Goal: Information Seeking & Learning: Learn about a topic

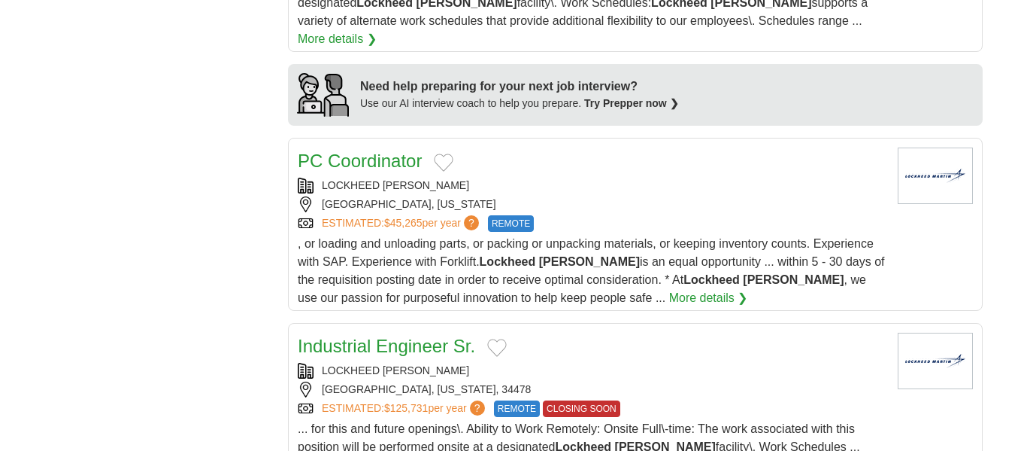
scroll to position [1430, 0]
click at [669, 290] on link "More details ❯" at bounding box center [708, 299] width 79 height 18
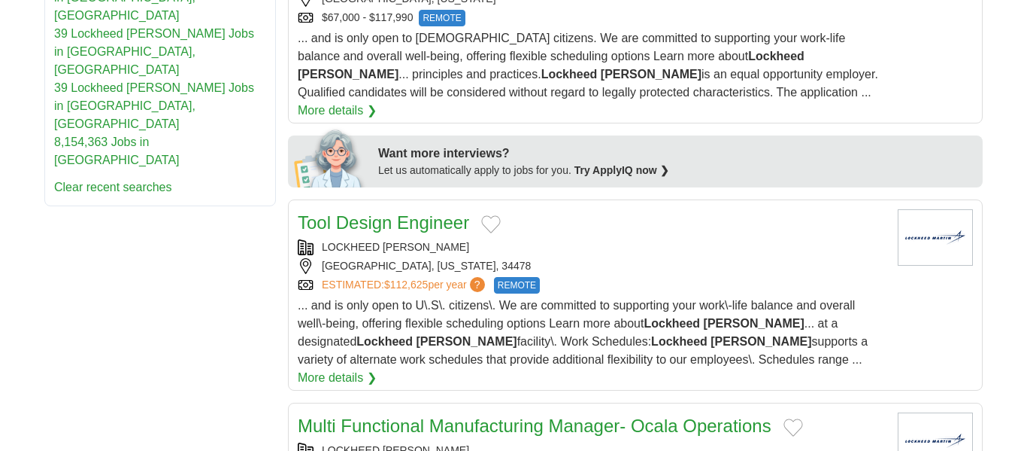
scroll to position [687, 0]
click at [969, 34] on article "Tool Design Engineer LOCKHEED [PERSON_NAME] [GEOGRAPHIC_DATA], [US_STATE] $67,0…" at bounding box center [635, 27] width 695 height 191
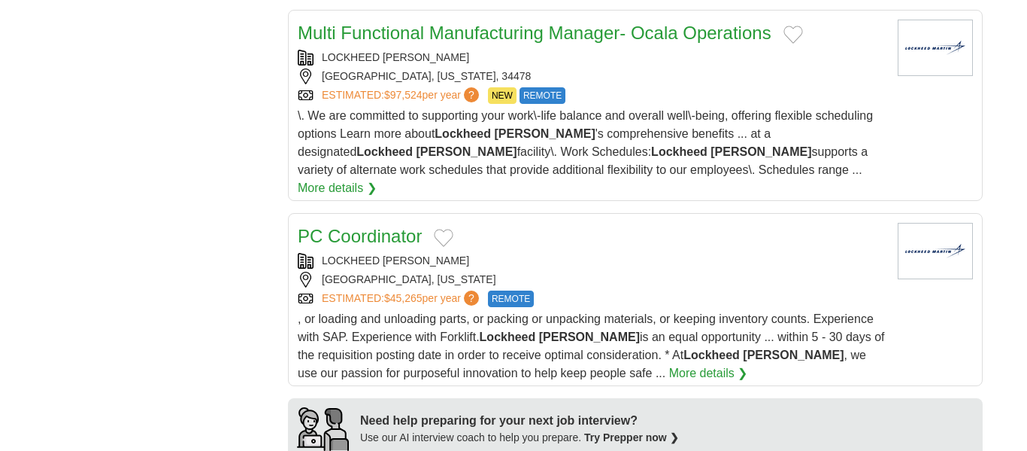
scroll to position [1077, 0]
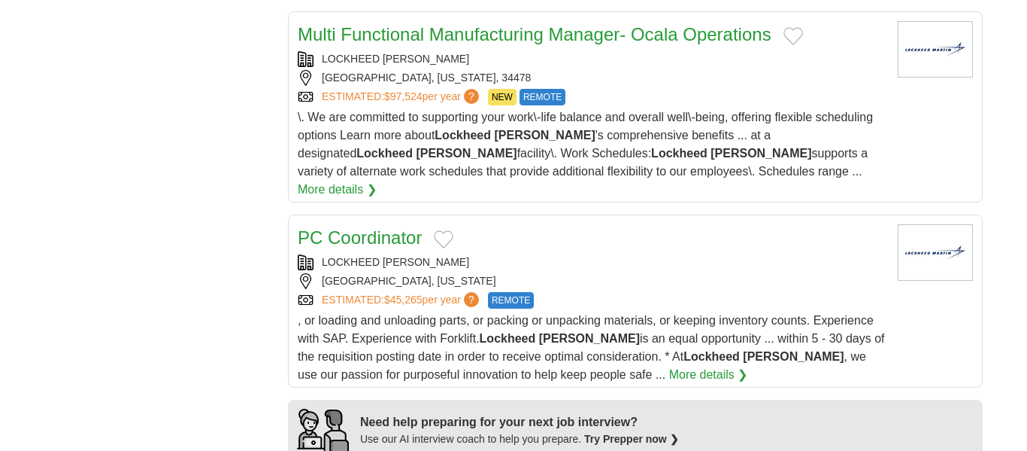
click at [642, 273] on div "[GEOGRAPHIC_DATA], [US_STATE]" at bounding box center [592, 281] width 588 height 16
